Goal: Information Seeking & Learning: Learn about a topic

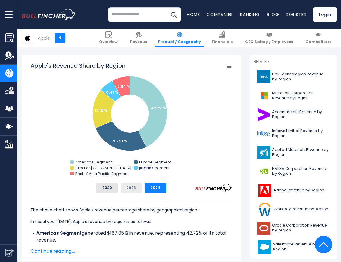
click at [131, 189] on button "2023" at bounding box center [131, 188] width 21 height 10
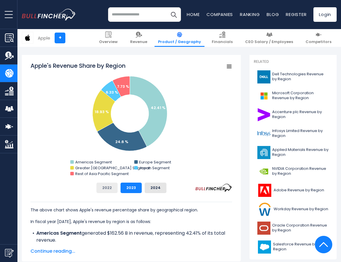
click at [109, 187] on button "2022" at bounding box center [106, 188] width 21 height 10
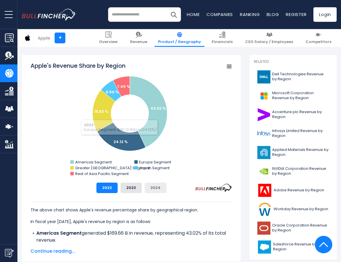
click at [156, 189] on button "2024" at bounding box center [156, 188] width 22 height 10
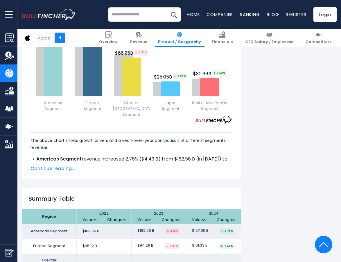
scroll to position [789, 0]
click at [69, 169] on span "Continue reading..." at bounding box center [132, 168] width 202 height 7
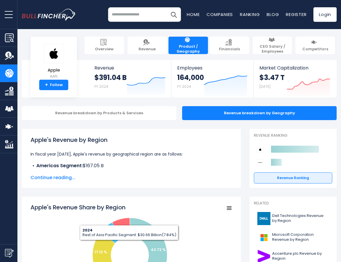
scroll to position [0, 0]
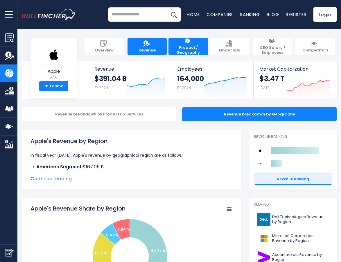
click at [147, 50] on span "Revenue" at bounding box center [147, 50] width 17 height 5
click at [190, 49] on span "Product / Geography" at bounding box center [188, 50] width 34 height 10
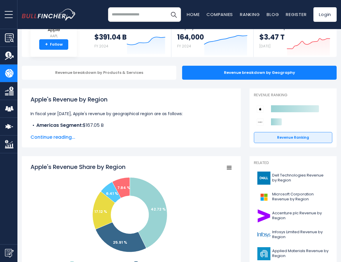
scroll to position [43, 0]
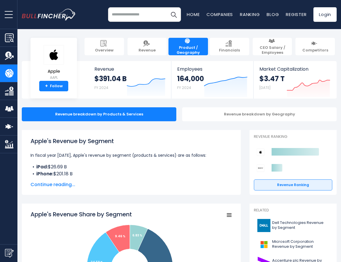
click at [191, 48] on span "Product / Geography" at bounding box center [188, 50] width 34 height 10
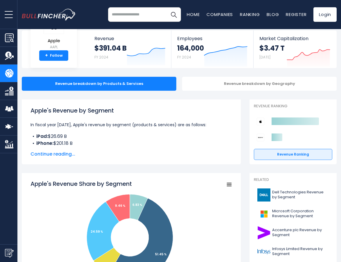
scroll to position [31, 0]
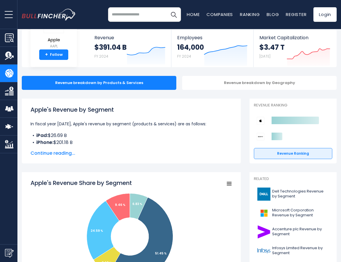
click at [62, 154] on span "Continue reading..." at bounding box center [132, 153] width 202 height 7
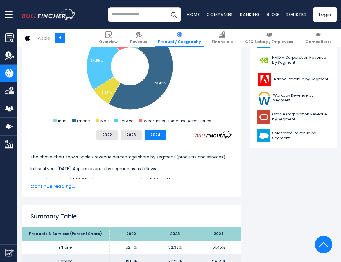
scroll to position [277, 0]
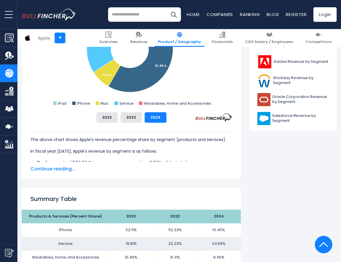
click at [61, 168] on span "Continue reading..." at bounding box center [132, 168] width 202 height 7
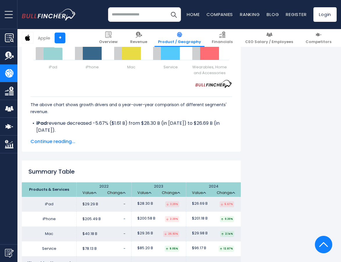
scroll to position [939, 0]
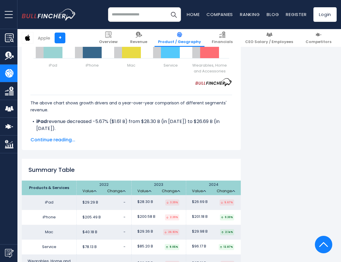
click at [66, 140] on span "Continue reading..." at bounding box center [132, 139] width 202 height 7
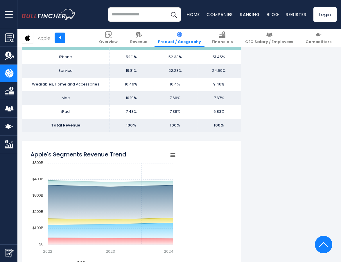
scroll to position [509, 0]
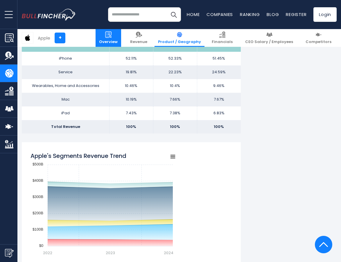
click at [121, 39] on link "Overview" at bounding box center [109, 38] width 26 height 18
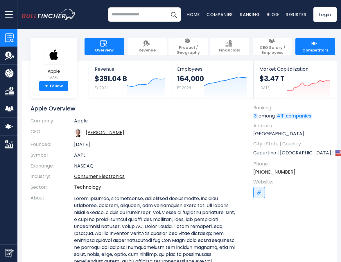
click at [309, 47] on link "Competitors" at bounding box center [316, 46] width 40 height 17
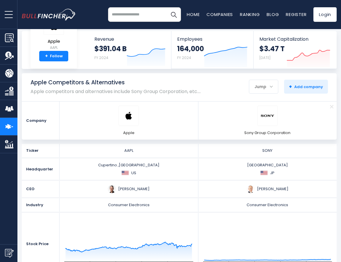
scroll to position [28, 0]
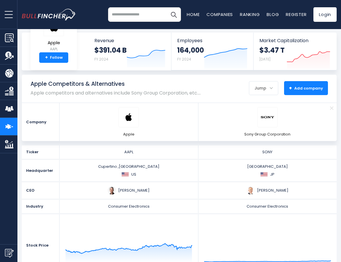
click at [293, 90] on span "+ Add company" at bounding box center [306, 87] width 34 height 5
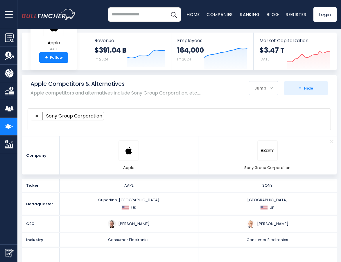
click at [127, 117] on ul "× Sony Group Corporation" at bounding box center [177, 116] width 292 height 9
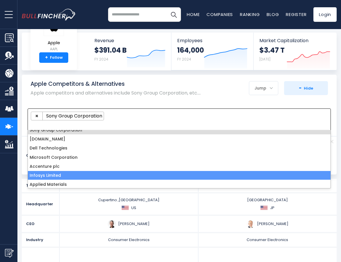
scroll to position [6, 0]
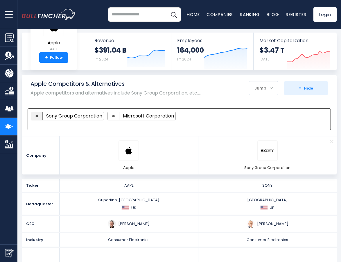
click at [35, 117] on span "×" at bounding box center [36, 115] width 3 height 7
select select "****"
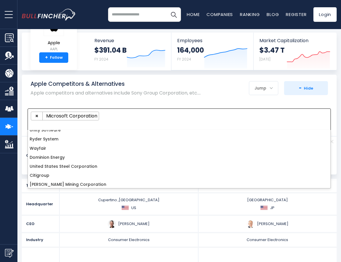
scroll to position [389, 0]
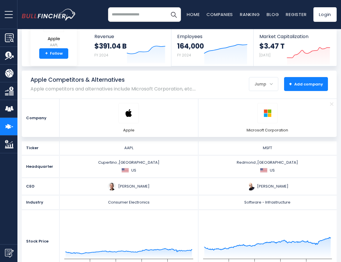
click at [294, 86] on span "+ Add company" at bounding box center [306, 83] width 34 height 5
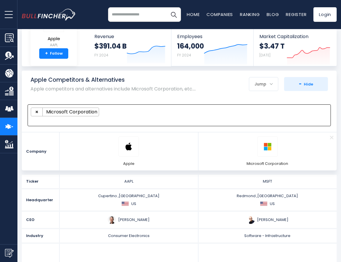
click at [113, 113] on ul "× Microsoft Corporation" at bounding box center [177, 112] width 292 height 9
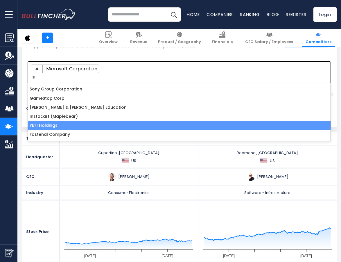
scroll to position [80, 0]
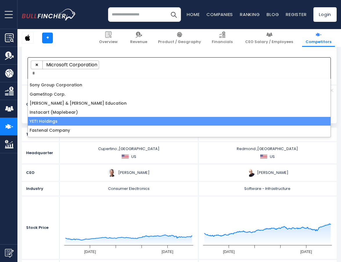
type textarea "*"
click at [93, 201] on rect "gh" at bounding box center [128, 230] width 135 height 58
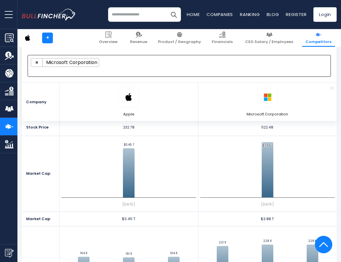
scroll to position [220, 0]
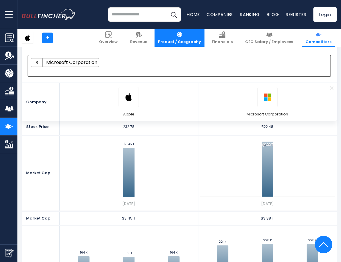
click at [198, 40] on span "Product / Geography" at bounding box center [179, 42] width 43 height 5
